Goal: Check status: Check status

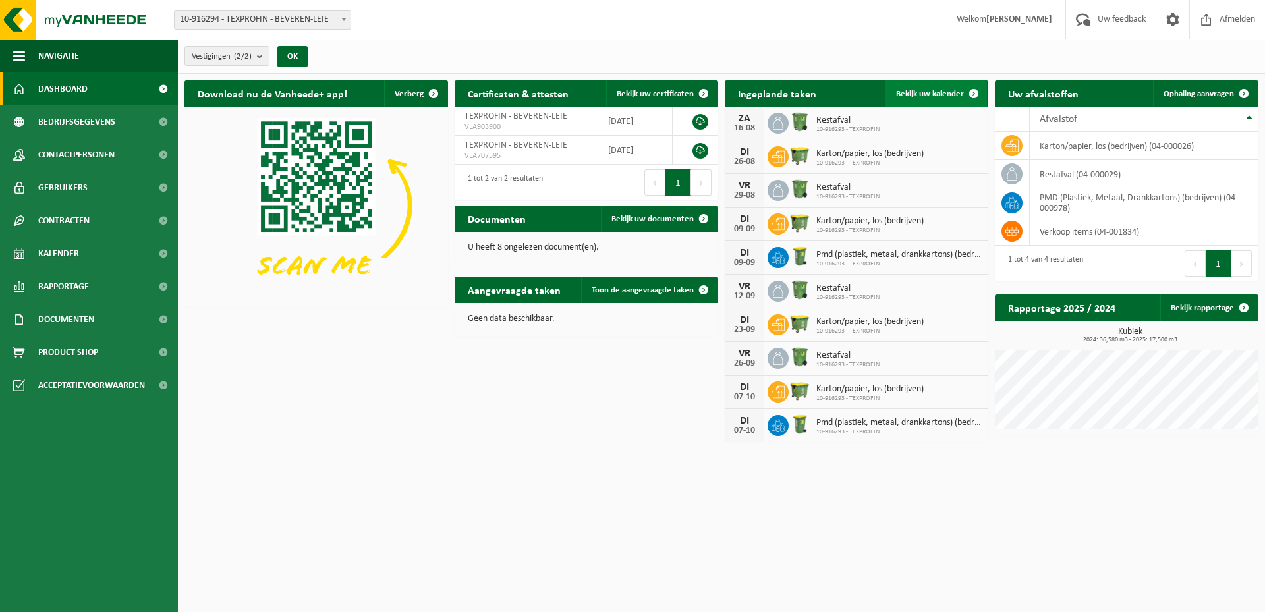
click at [956, 90] on span "Bekijk uw kalender" at bounding box center [930, 94] width 68 height 9
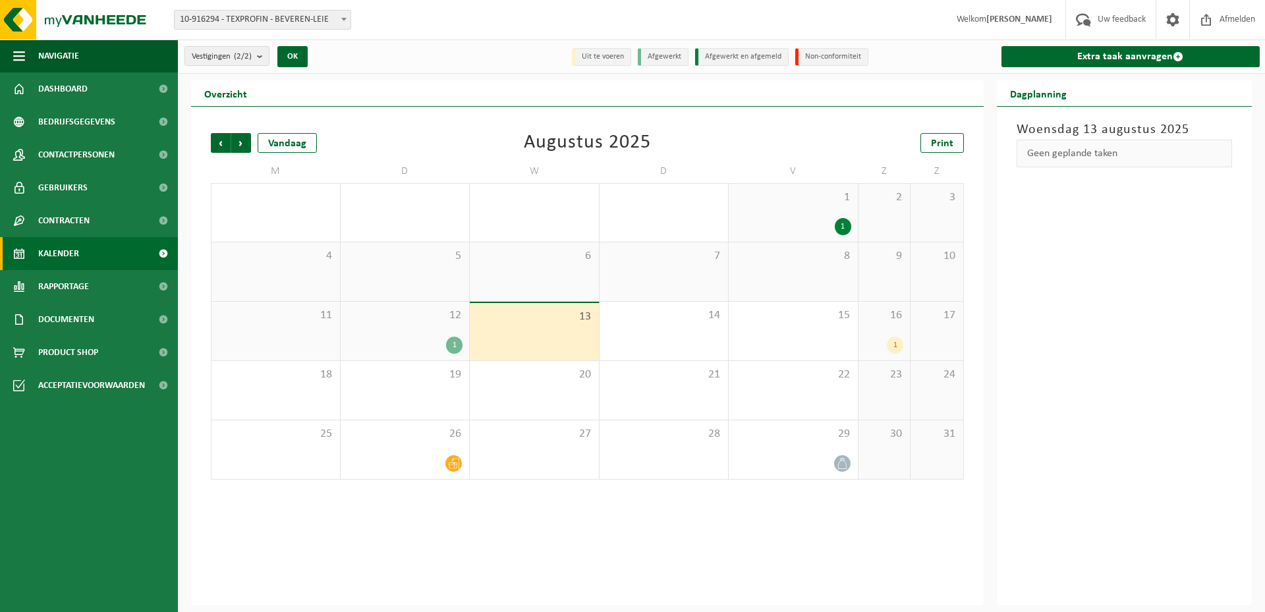
click at [897, 344] on div "1" at bounding box center [895, 345] width 16 height 17
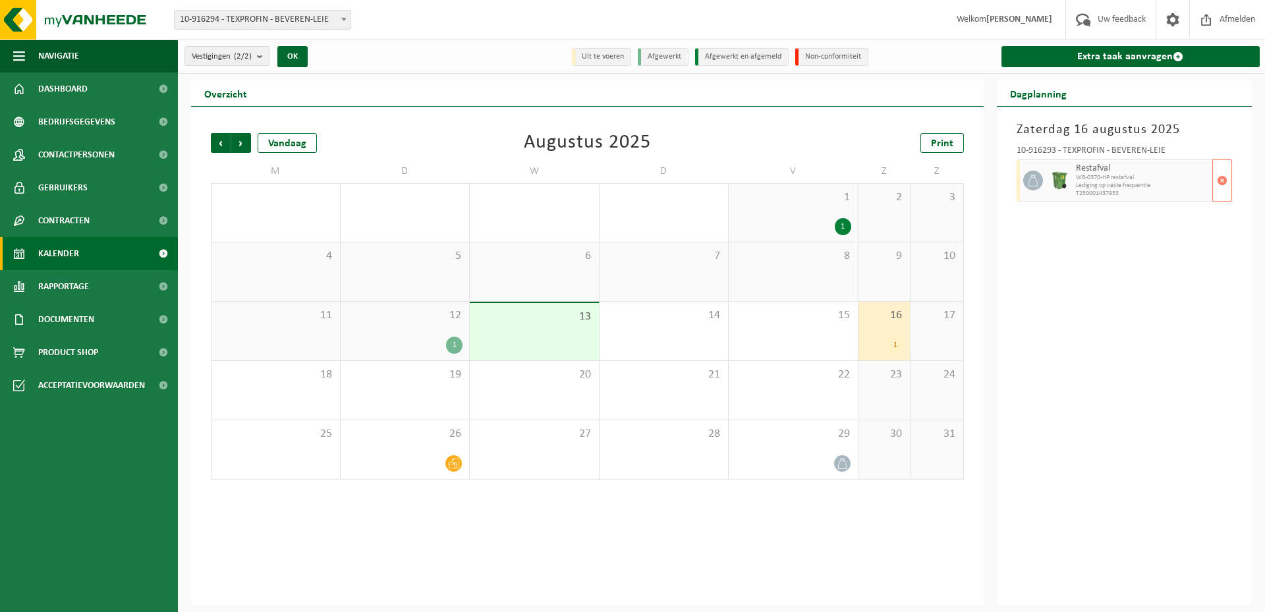
click at [1088, 177] on span "WB-0370-HP restafval" at bounding box center [1143, 178] width 134 height 8
click at [1036, 179] on icon at bounding box center [1033, 181] width 12 height 12
drag, startPoint x: 1040, startPoint y: 179, endPoint x: 1056, endPoint y: 180, distance: 15.8
click at [1056, 180] on img at bounding box center [1059, 181] width 20 height 20
drag, startPoint x: 1089, startPoint y: 178, endPoint x: 1092, endPoint y: 209, distance: 31.1
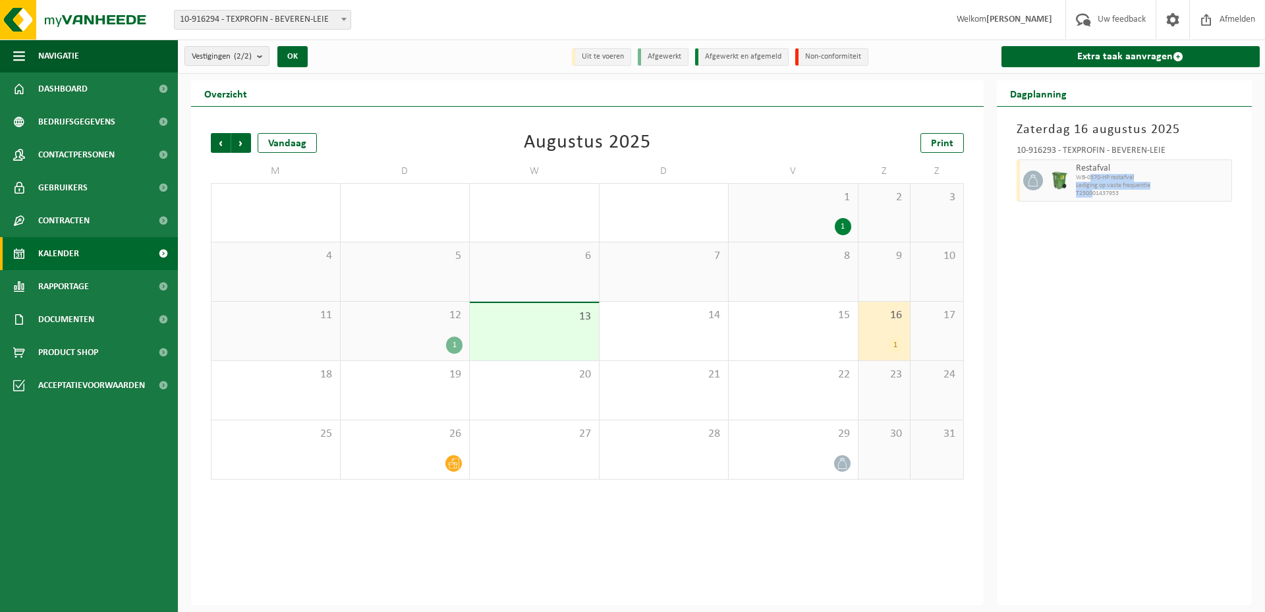
click at [1092, 209] on div "[DATE] 10-916293 - TEXPROFIN - BEVEREN-LEIE Restafval WB-0370-HP restafval Ledi…" at bounding box center [1125, 356] width 256 height 499
click at [1071, 177] on div at bounding box center [1059, 180] width 26 height 42
drag, startPoint x: 895, startPoint y: 345, endPoint x: 902, endPoint y: 331, distance: 15.9
click at [902, 331] on div "16 1" at bounding box center [884, 331] width 52 height 59
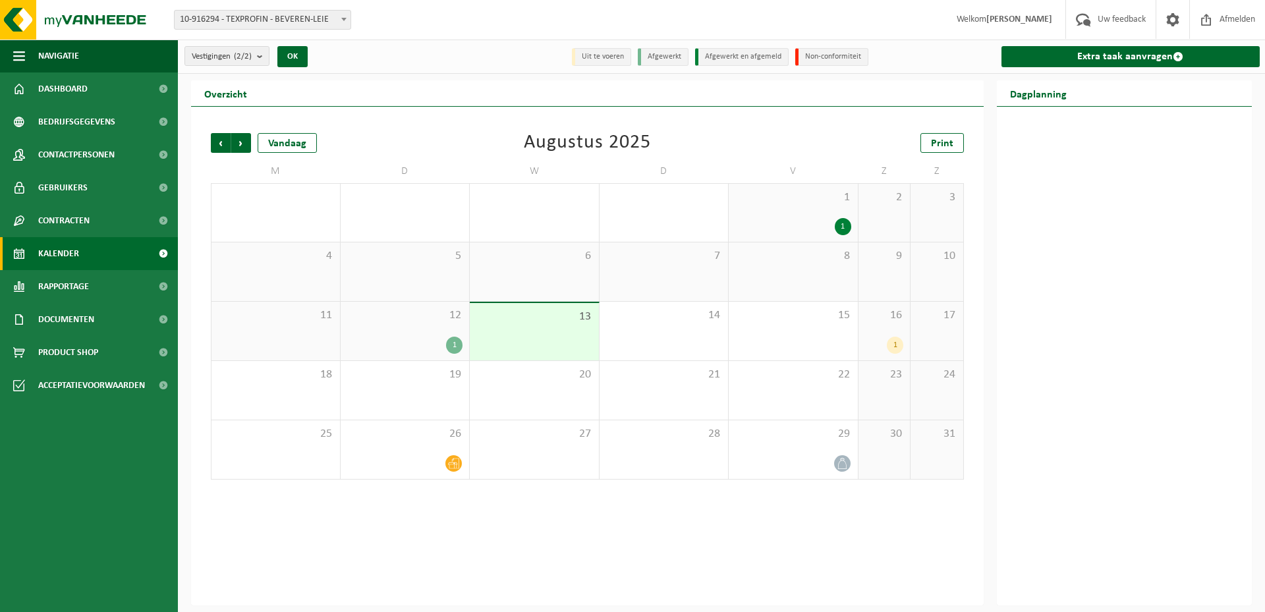
click at [894, 346] on div "1" at bounding box center [895, 345] width 16 height 17
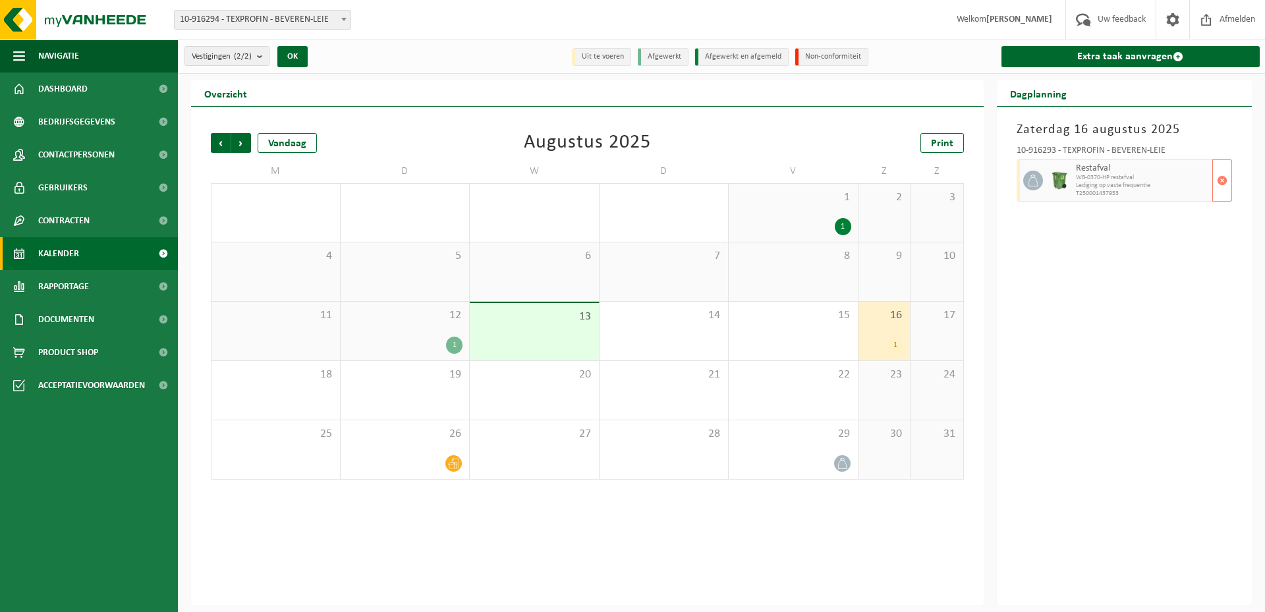
click at [1036, 181] on icon at bounding box center [1033, 181] width 12 height 12
click at [1082, 178] on span "WB-0370-HP restafval" at bounding box center [1143, 178] width 134 height 8
click at [1100, 184] on span "Lediging op vaste frequentie" at bounding box center [1143, 186] width 134 height 8
click at [1094, 174] on span "WB-0370-HP restafval" at bounding box center [1143, 178] width 134 height 8
click at [1058, 177] on img at bounding box center [1059, 181] width 20 height 20
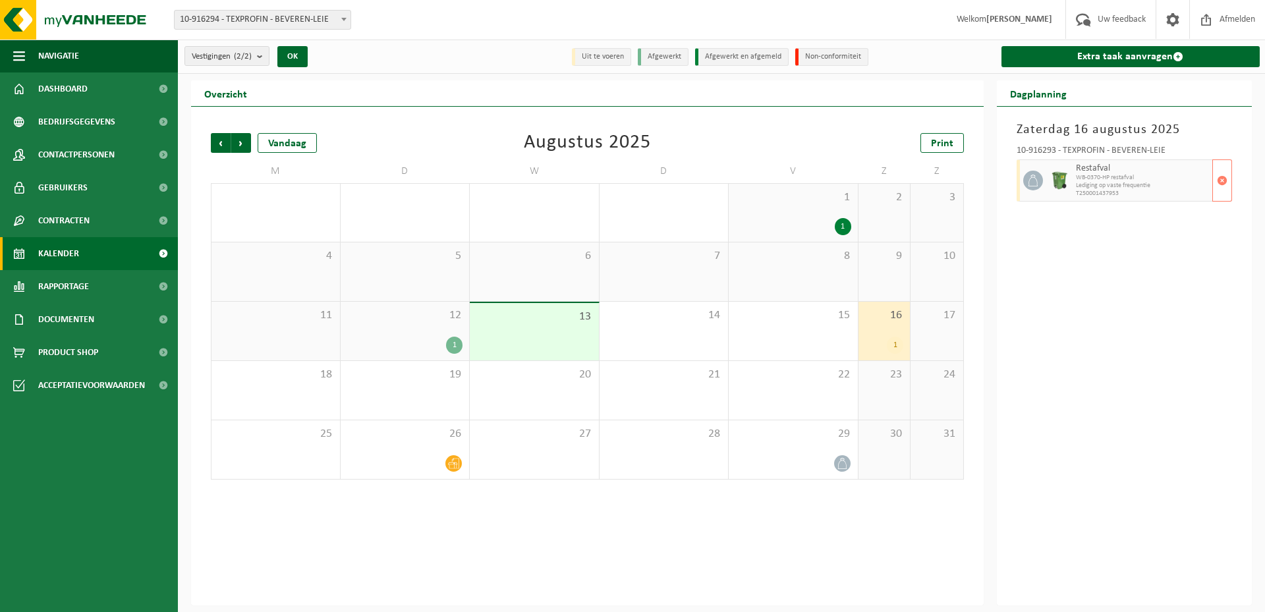
click at [1033, 175] on icon at bounding box center [1033, 181] width 12 height 12
click at [1068, 180] on img at bounding box center [1059, 181] width 20 height 20
drag, startPoint x: 1068, startPoint y: 178, endPoint x: 1051, endPoint y: 229, distance: 54.2
click at [1051, 231] on div "Zaterdag 16 augustus 2025 10-916293 - TEXPROFIN - BEVEREN-LEIE Restafval WB-037…" at bounding box center [1125, 356] width 256 height 499
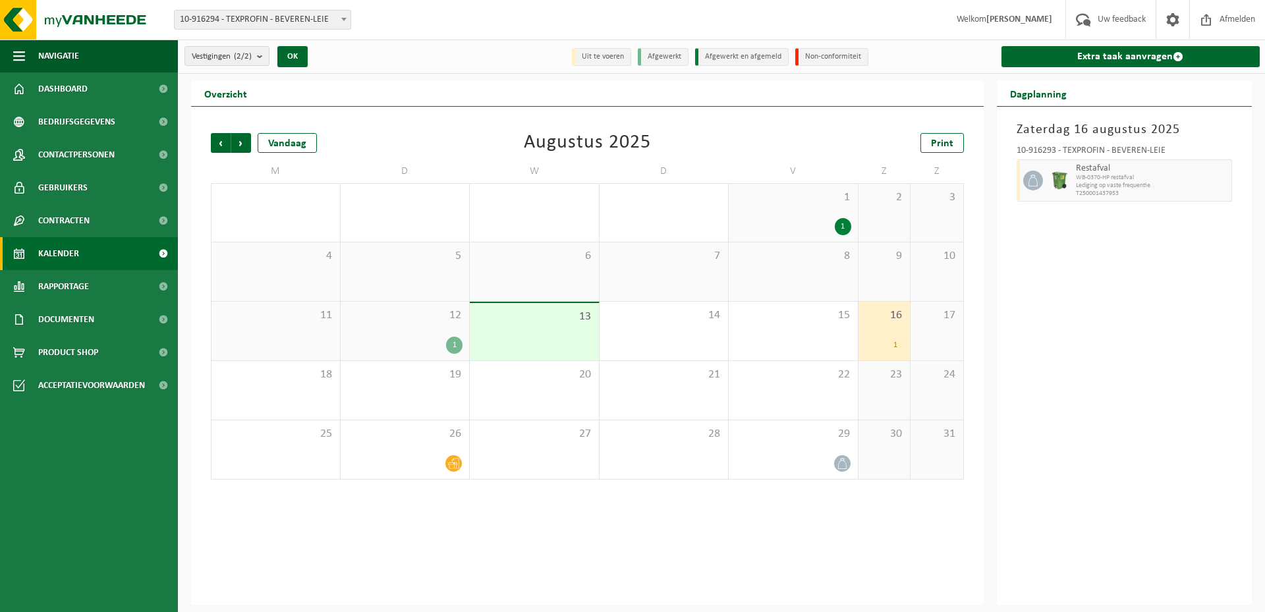
click at [1137, 358] on div "Zaterdag 16 augustus 2025 10-916293 - TEXPROFIN - BEVEREN-LEIE Restafval WB-037…" at bounding box center [1125, 356] width 256 height 499
click at [973, 514] on div "Vorige Volgende Vandaag Augustus 2025 Print M D W D V Z Z 28 29 1 30 31 1 1 2 3…" at bounding box center [587, 356] width 792 height 499
click at [452, 342] on div "1" at bounding box center [454, 345] width 16 height 17
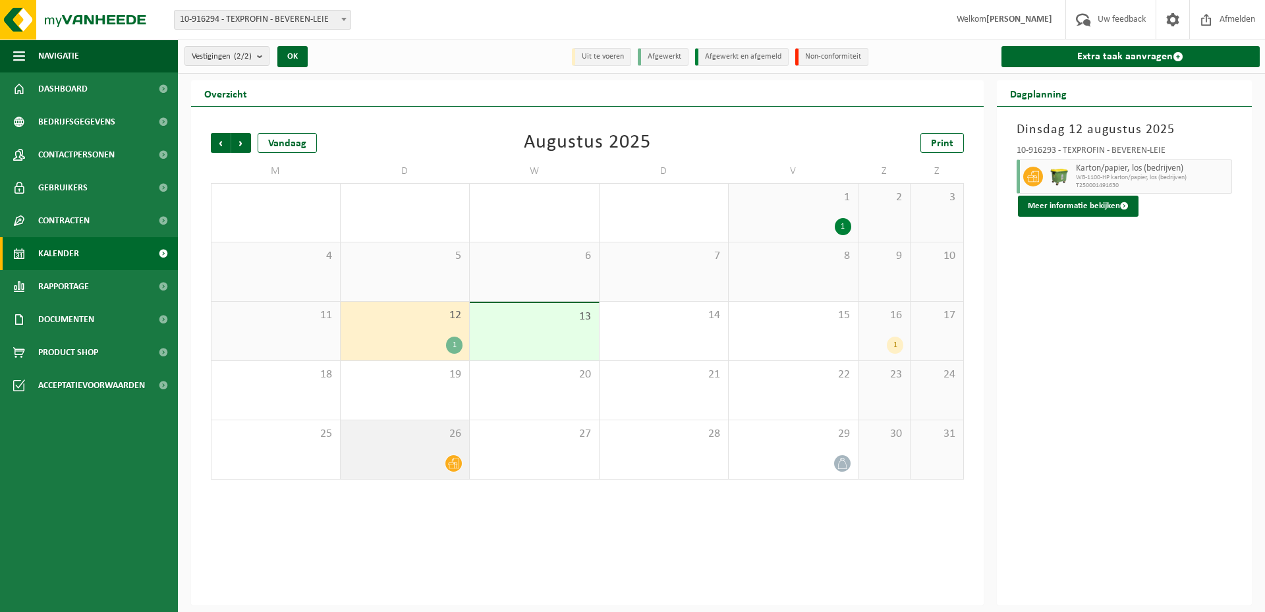
click at [454, 459] on icon at bounding box center [453, 463] width 11 height 11
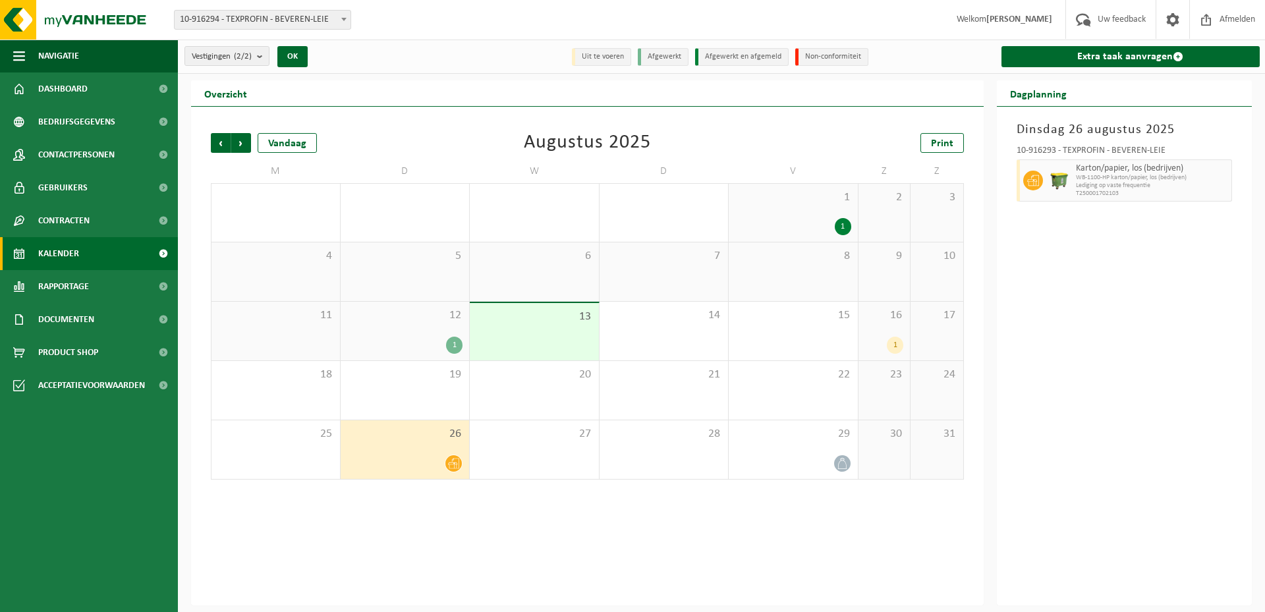
click at [452, 341] on div "1" at bounding box center [454, 345] width 16 height 17
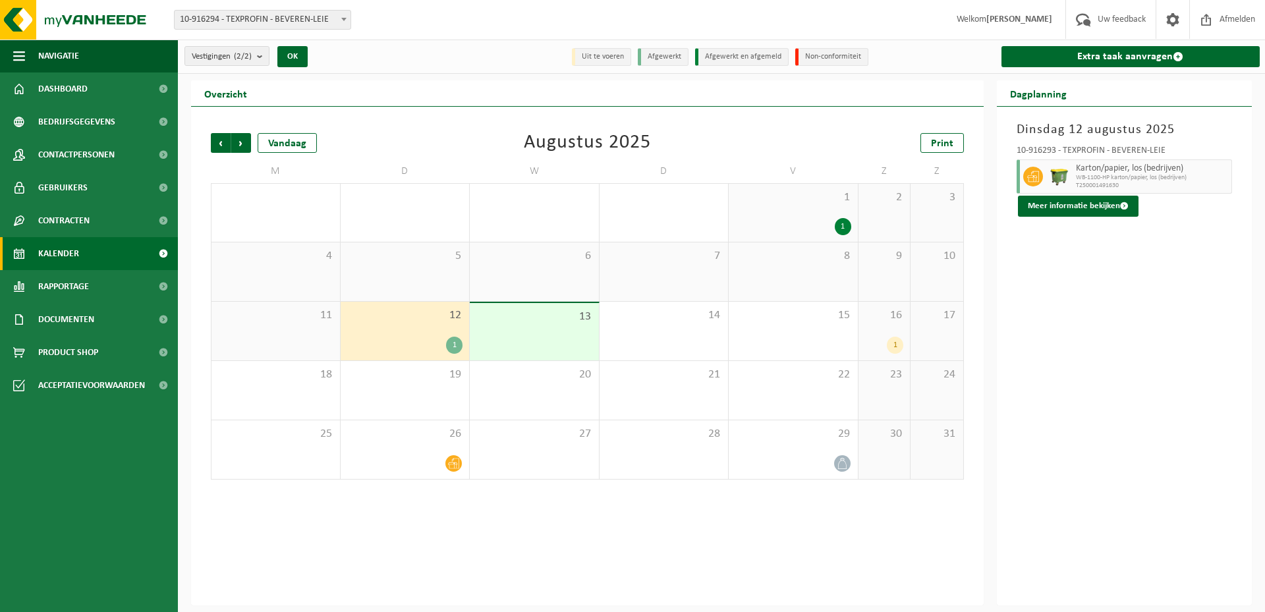
click at [841, 225] on div "1" at bounding box center [843, 226] width 16 height 17
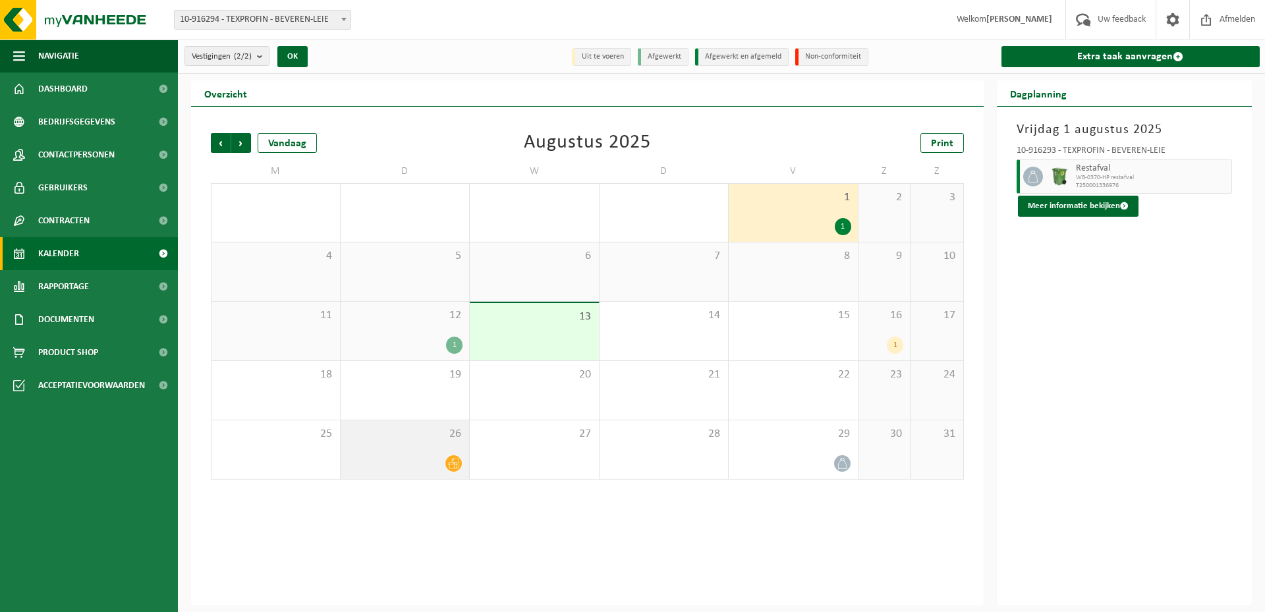
click at [454, 464] on icon at bounding box center [453, 463] width 11 height 11
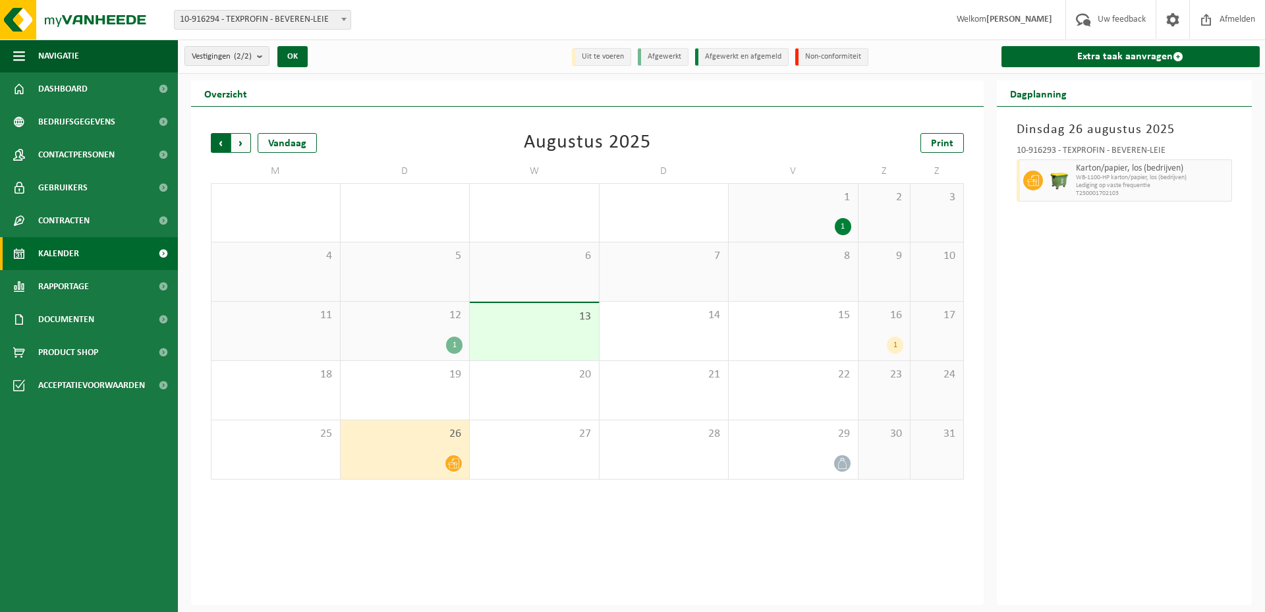
click at [244, 137] on span "Volgende" at bounding box center [241, 143] width 20 height 20
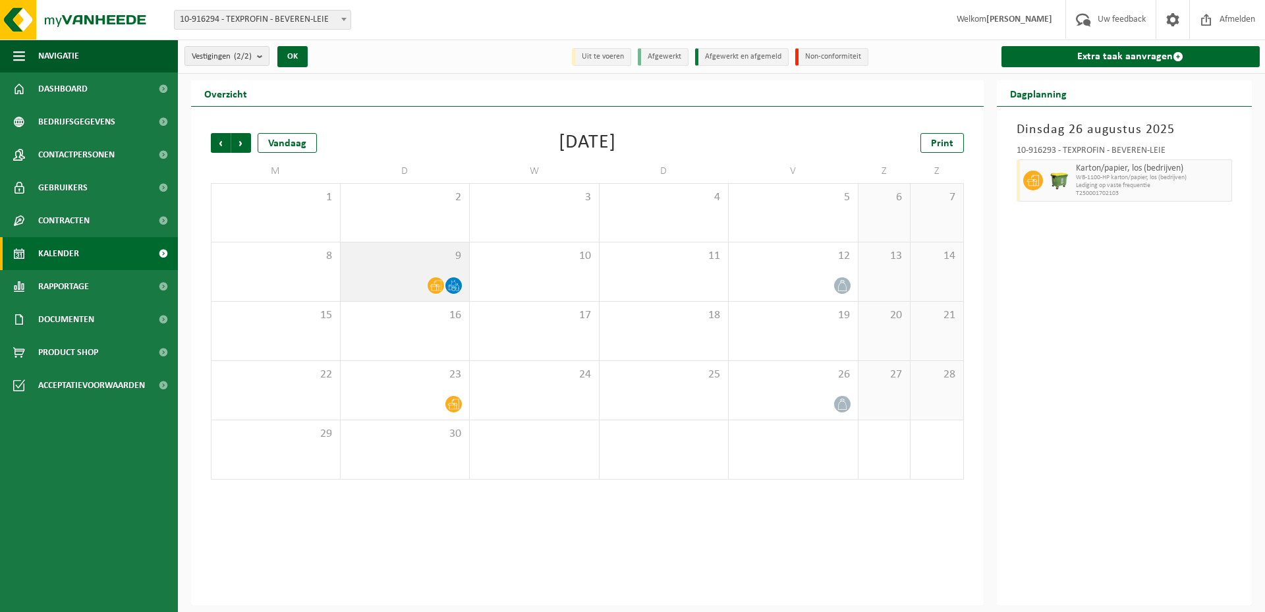
click at [455, 286] on icon at bounding box center [453, 285] width 11 height 11
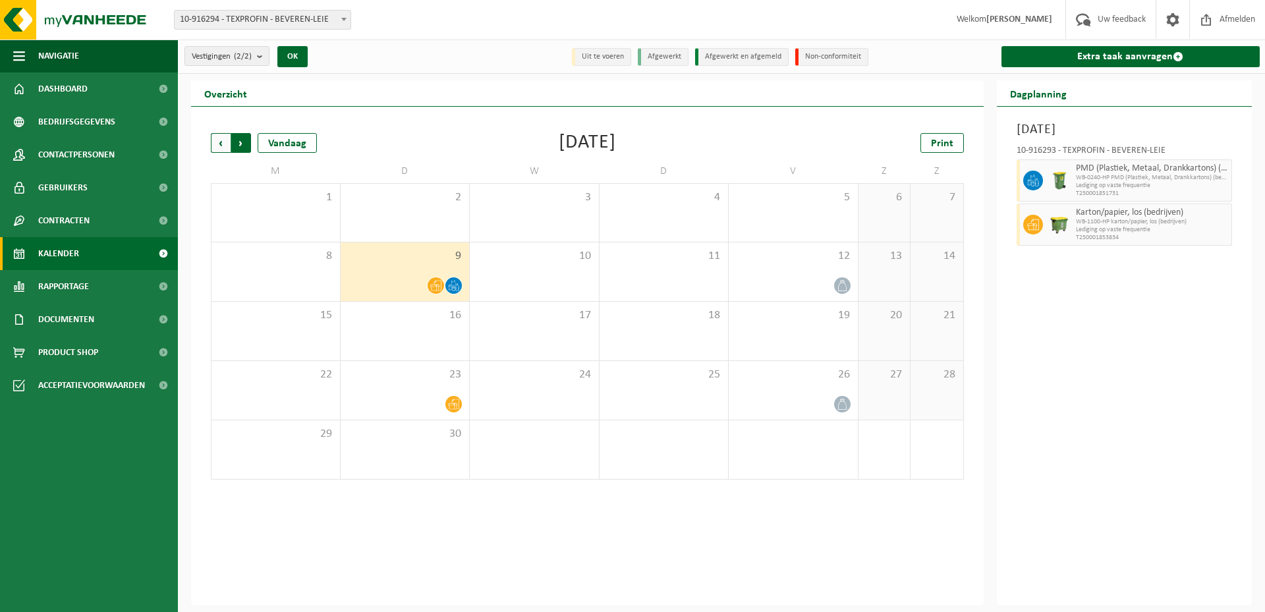
click at [223, 140] on span "Vorige" at bounding box center [221, 143] width 20 height 20
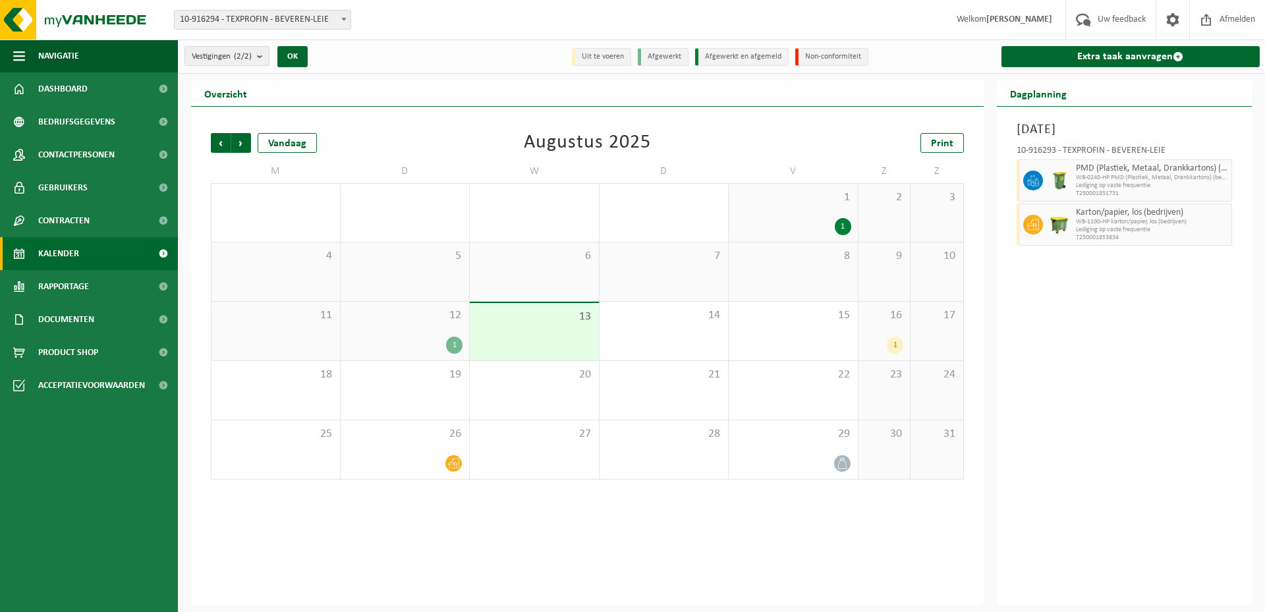
click at [449, 344] on div "1" at bounding box center [454, 345] width 16 height 17
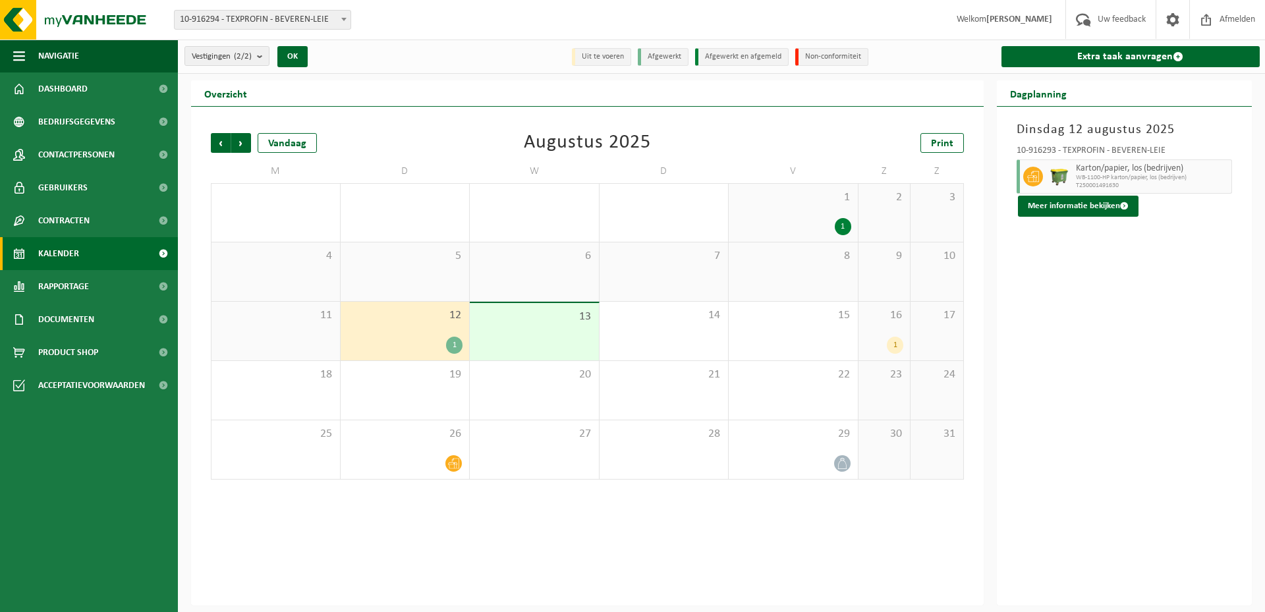
click at [894, 342] on div "1" at bounding box center [895, 345] width 16 height 17
